Goal: Find specific page/section: Find specific page/section

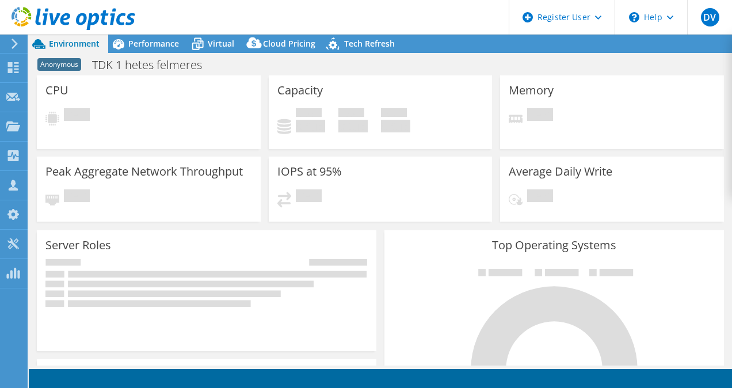
select select "USD"
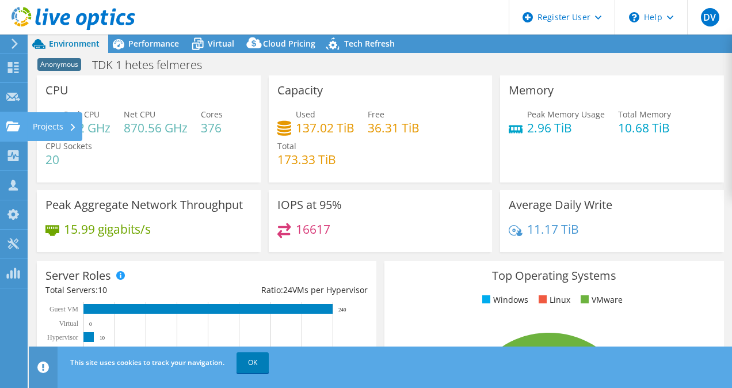
click at [10, 132] on div at bounding box center [13, 127] width 14 height 13
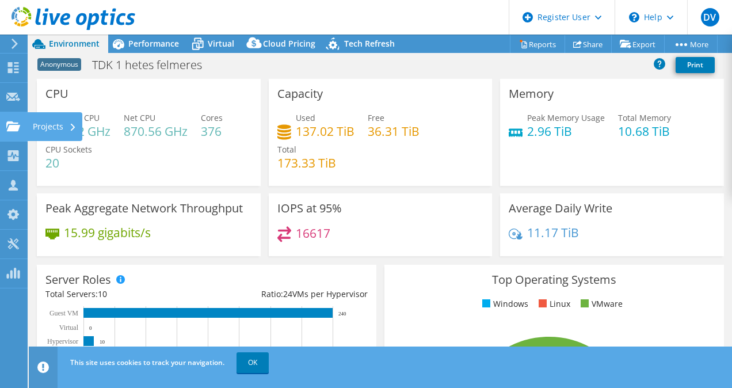
click at [16, 134] on div at bounding box center [13, 127] width 14 height 13
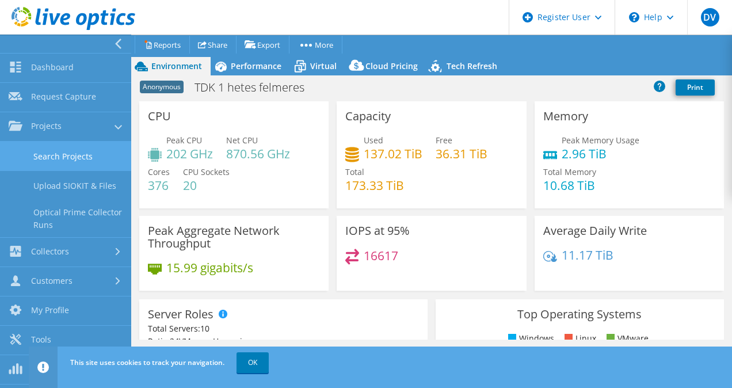
click at [45, 157] on link "Search Projects" at bounding box center [65, 156] width 131 height 29
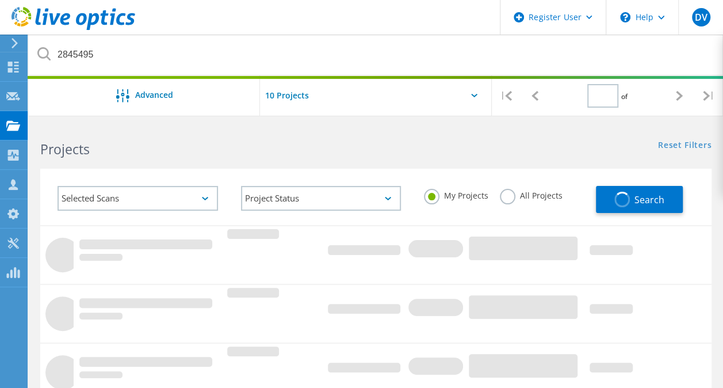
type input "1"
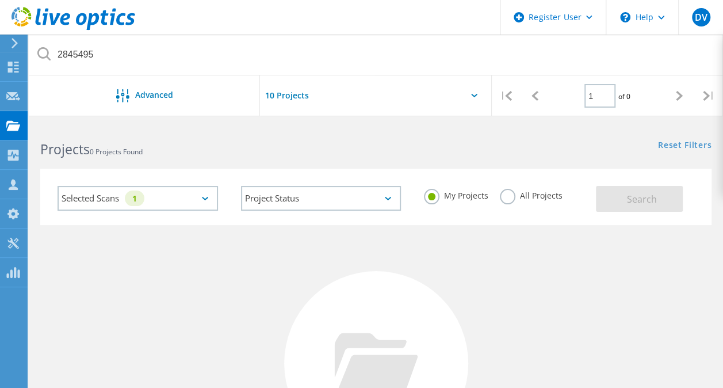
click at [510, 197] on label "All Projects" at bounding box center [531, 194] width 63 height 11
click at [0, 0] on input "All Projects" at bounding box center [0, 0] width 0 height 0
click at [649, 203] on span "Search" at bounding box center [642, 199] width 30 height 13
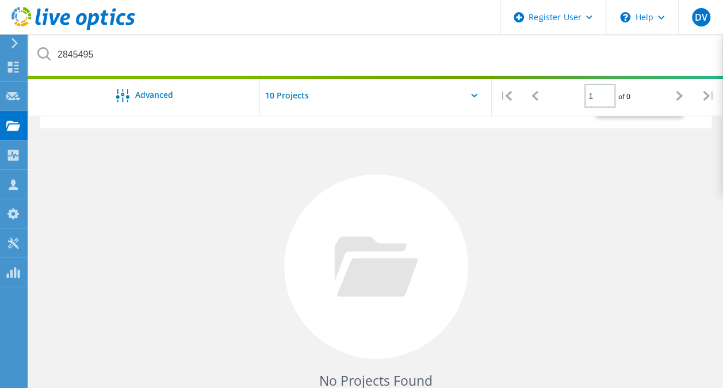
scroll to position [115, 0]
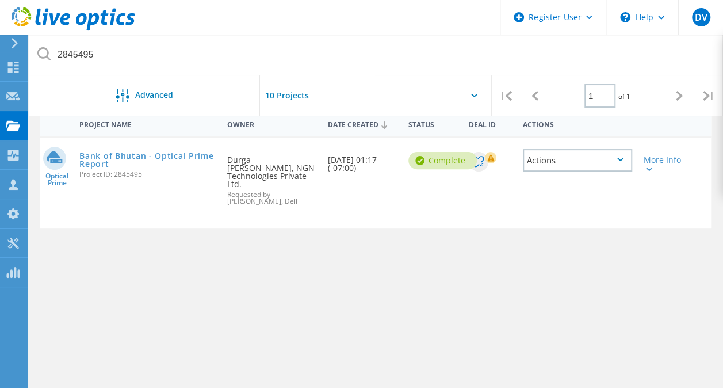
click at [201, 150] on div "Bank of Bhutan - Optical Prime Report Project ID: 2845495" at bounding box center [148, 164] width 148 height 52
click at [200, 150] on div "Bank of Bhutan - Optical Prime Report Project ID: 2845495" at bounding box center [148, 164] width 148 height 52
drag, startPoint x: 200, startPoint y: 150, endPoint x: 200, endPoint y: 159, distance: 8.6
click at [200, 159] on link "Bank of Bhutan - Optical Prime Report" at bounding box center [147, 160] width 136 height 16
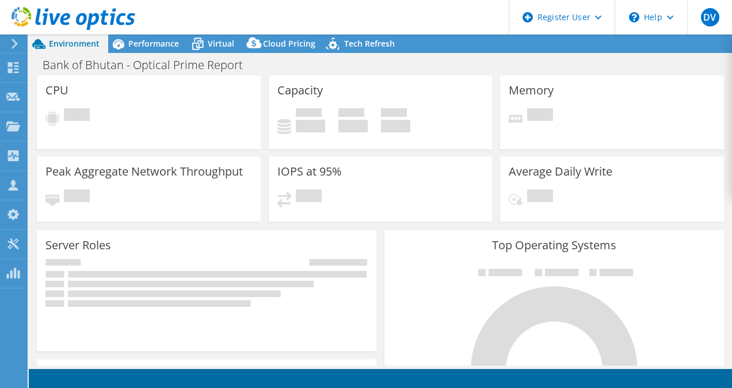
click at [201, 157] on div "Peak Aggregate Network Throughput Pending" at bounding box center [149, 189] width 224 height 65
select select "USD"
